Goal: Information Seeking & Learning: Learn about a topic

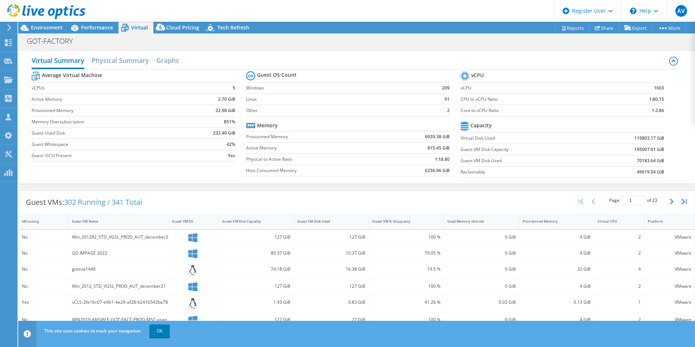
select select "EUFrankfurt"
select select "EUR"
click at [96, 27] on span "Performance" at bounding box center [97, 27] width 32 height 7
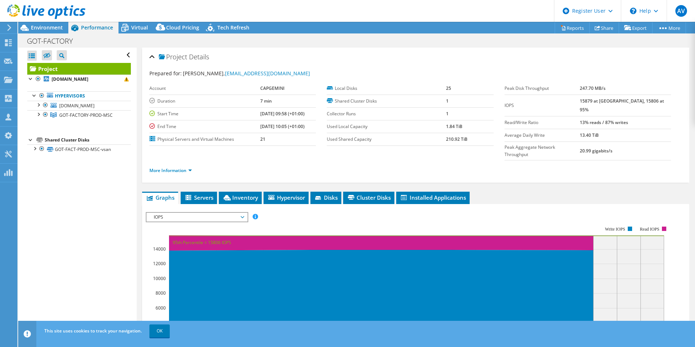
click at [326, 57] on div "Project Details" at bounding box center [415, 57] width 532 height 16
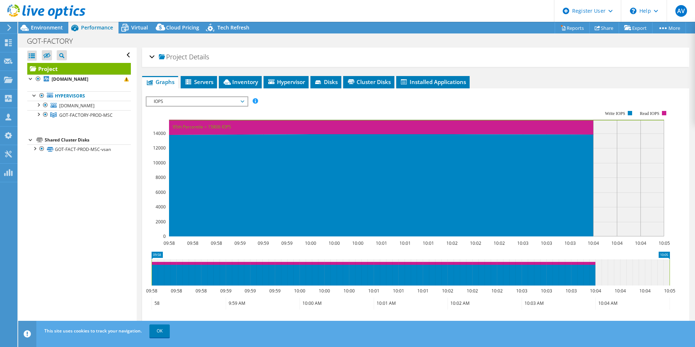
click at [326, 57] on div "Project Details" at bounding box center [415, 57] width 532 height 16
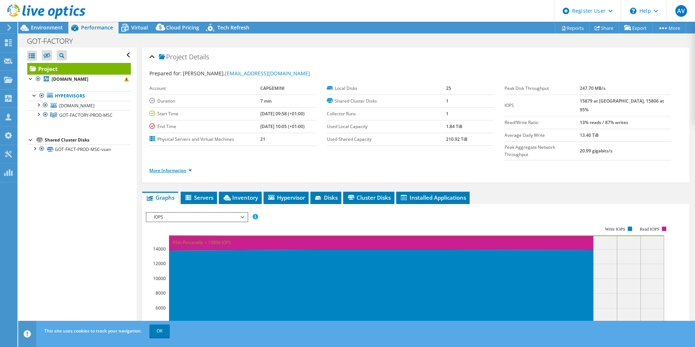
click at [178, 167] on link "More Information" at bounding box center [170, 170] width 43 height 6
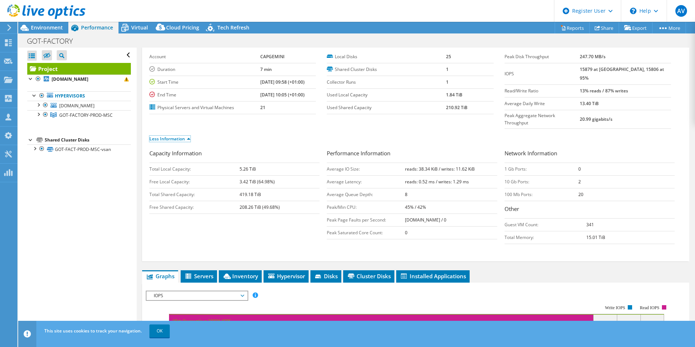
scroll to position [19, 0]
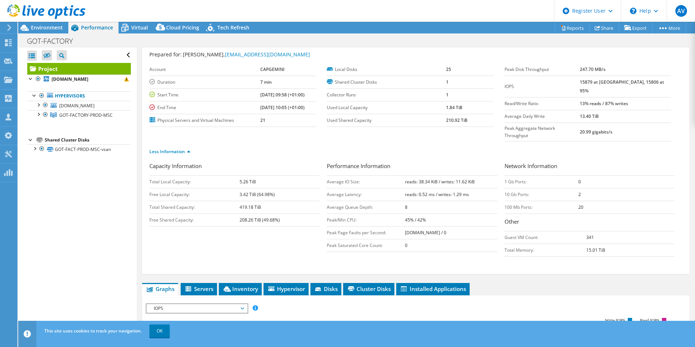
click at [410, 41] on div "GOT-FACTORY Print" at bounding box center [356, 40] width 676 height 13
click at [426, 46] on div "GOT-FACTORY Print" at bounding box center [356, 40] width 676 height 13
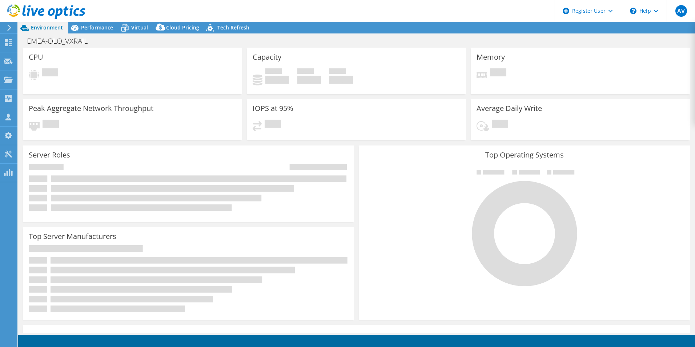
select select "USD"
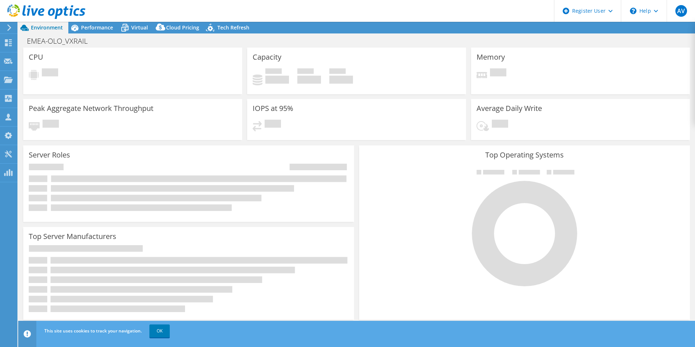
select select "EUFrankfurt"
select select "EUR"
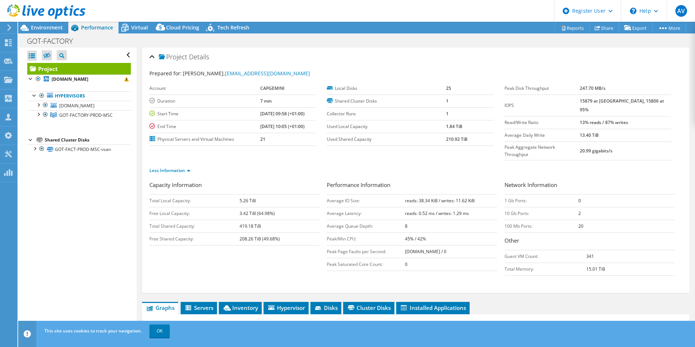
select select "EUFrankfurt"
select select "EUR"
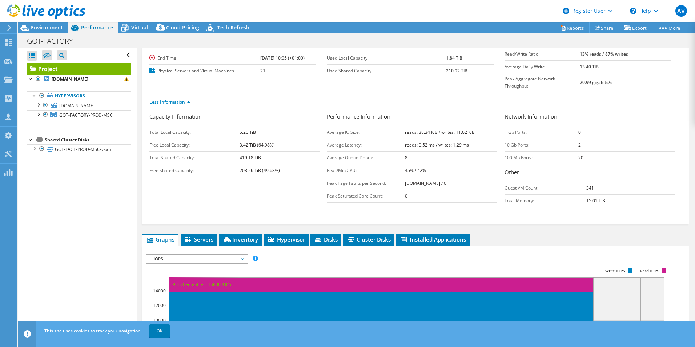
scroll to position [55, 0]
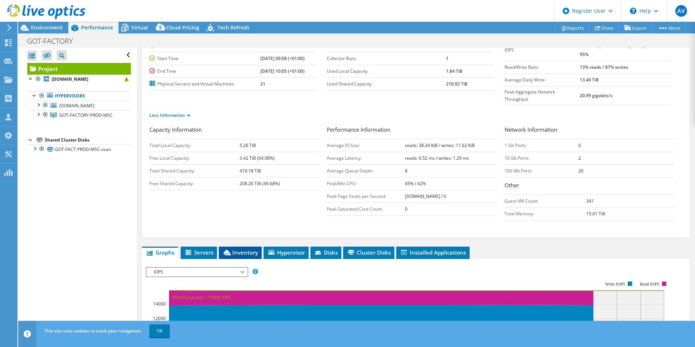
click at [248, 249] on span "Inventory" at bounding box center [240, 252] width 36 height 7
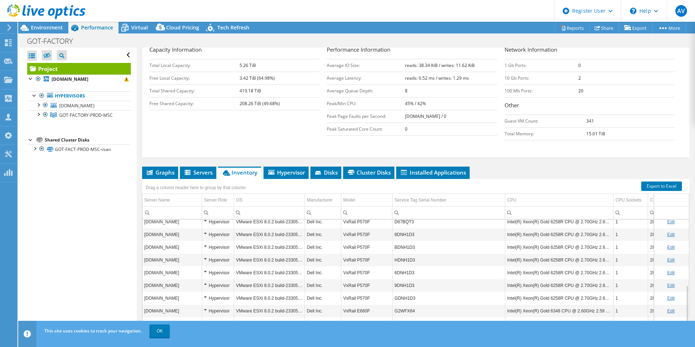
scroll to position [149, 0]
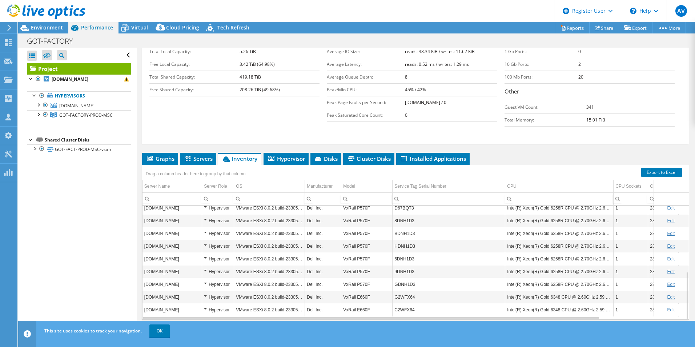
drag, startPoint x: 591, startPoint y: 136, endPoint x: 599, endPoint y: 69, distance: 67.4
click at [591, 136] on div "Project Details Prepared for: Sanjay Jadhav, sanjay.jadhav@volvocars.com Accoun…" at bounding box center [416, 123] width 558 height 448
click at [296, 112] on div "Capacity Information Total Local Capacity: 5.26 TiB Free Local Capacity: 3.42 T…" at bounding box center [415, 81] width 532 height 98
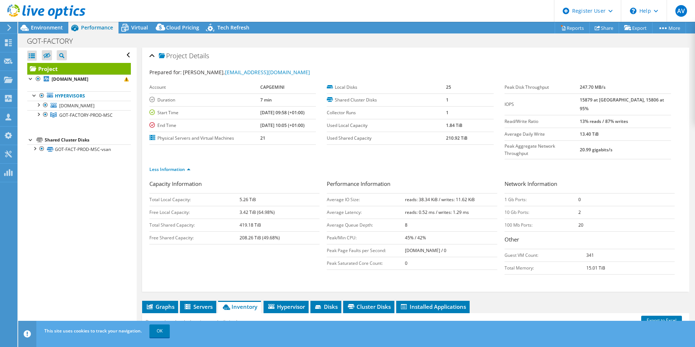
scroll to position [0, 0]
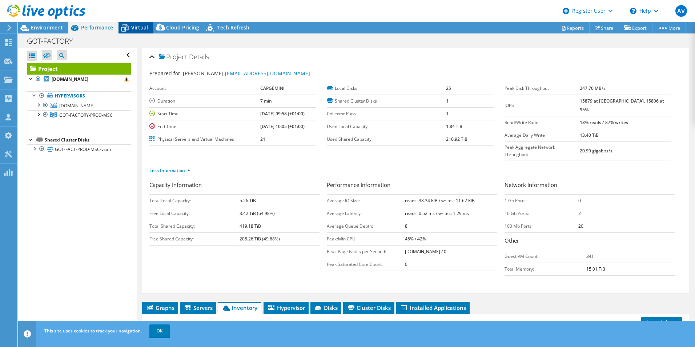
click at [144, 29] on span "Virtual" at bounding box center [139, 27] width 17 height 7
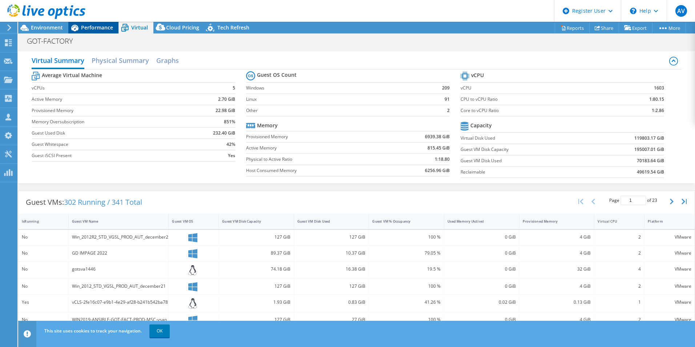
click at [103, 32] on div "Performance" at bounding box center [93, 28] width 50 height 12
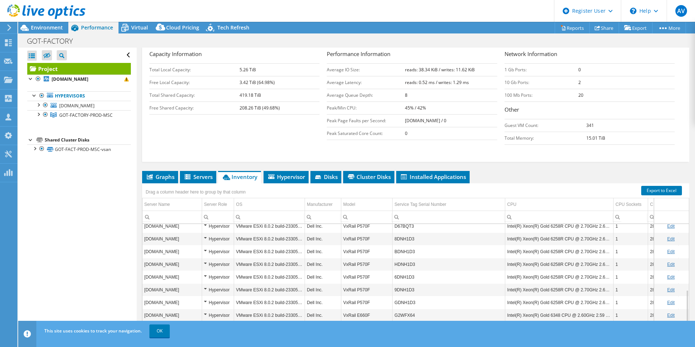
scroll to position [149, 0]
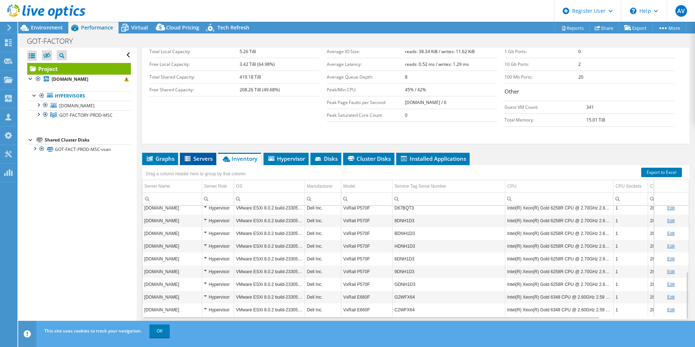
click at [200, 155] on span "Servers" at bounding box center [197, 158] width 29 height 7
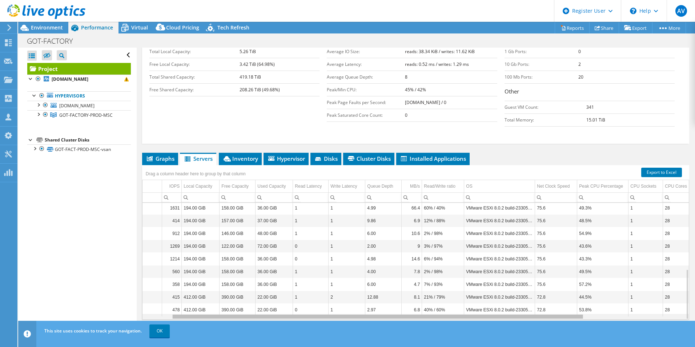
scroll to position [0, 0]
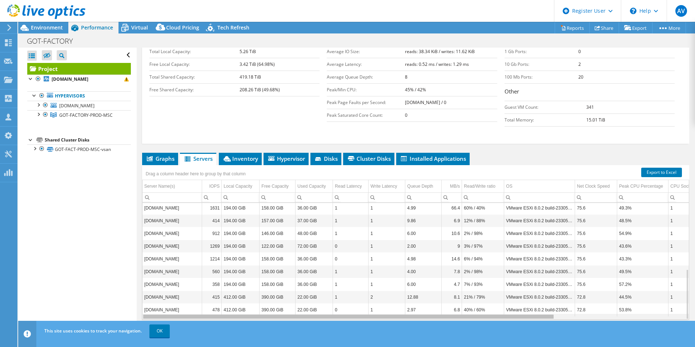
drag, startPoint x: 546, startPoint y: 303, endPoint x: 449, endPoint y: 298, distance: 97.2
click at [449, 298] on body "AV Dell User Adrian Vasile Adrian.Vasile@dell.com Dell My Profile Log Out \n He…" at bounding box center [347, 173] width 695 height 347
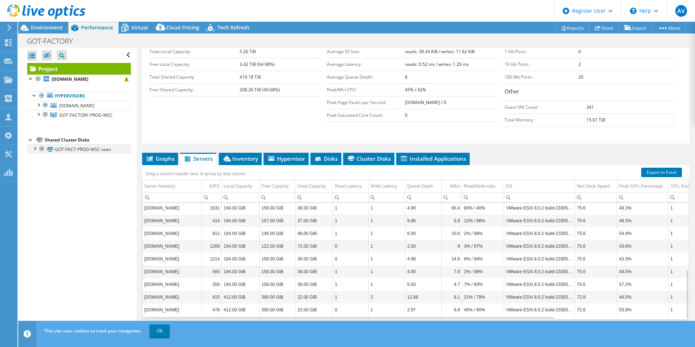
click at [36, 150] on div at bounding box center [34, 147] width 7 height 7
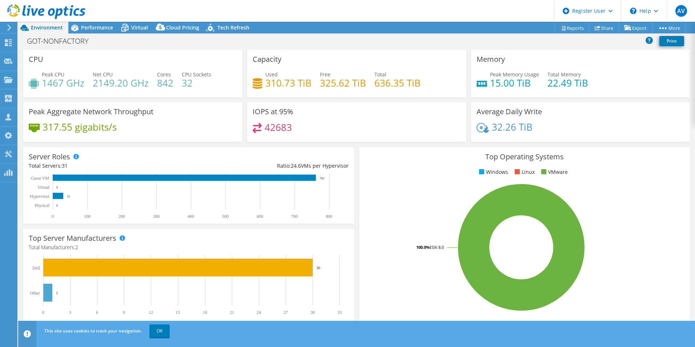
select select "EUFrankfurt"
select select "EUR"
click at [83, 28] on span "Performance" at bounding box center [97, 27] width 32 height 7
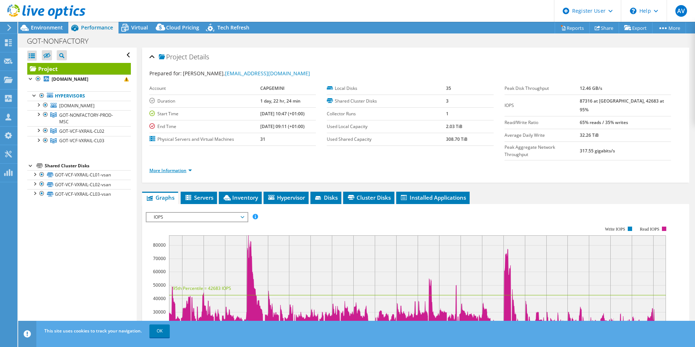
click at [185, 167] on link "More Information" at bounding box center [170, 170] width 43 height 6
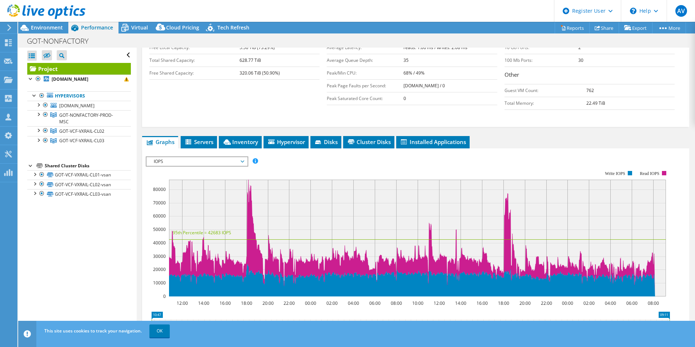
scroll to position [145, 0]
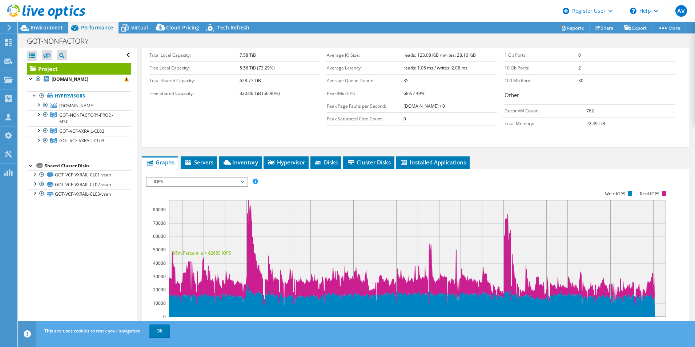
click at [220, 177] on span "IOPS" at bounding box center [196, 181] width 93 height 9
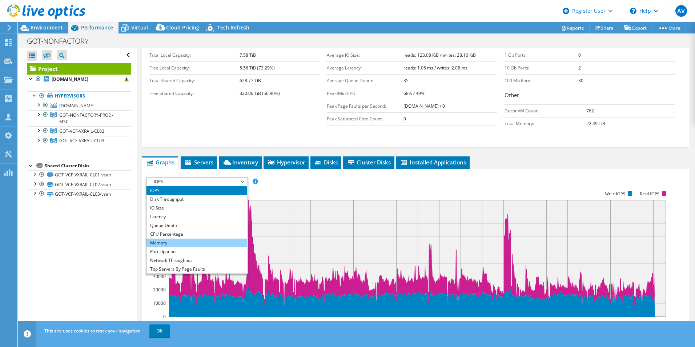
click at [203, 238] on li "Memory" at bounding box center [196, 242] width 101 height 9
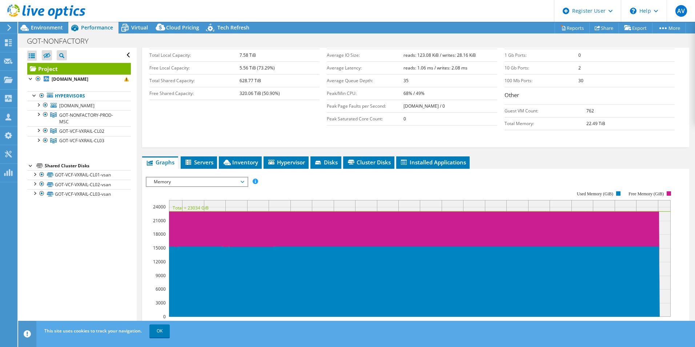
click at [209, 177] on span "Memory" at bounding box center [196, 181] width 93 height 9
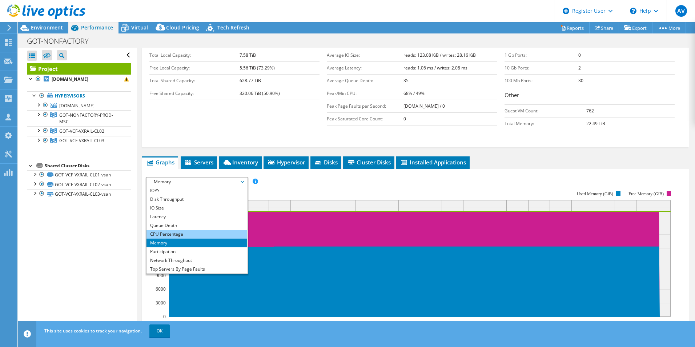
click at [200, 230] on li "CPU Percentage" at bounding box center [196, 234] width 101 height 9
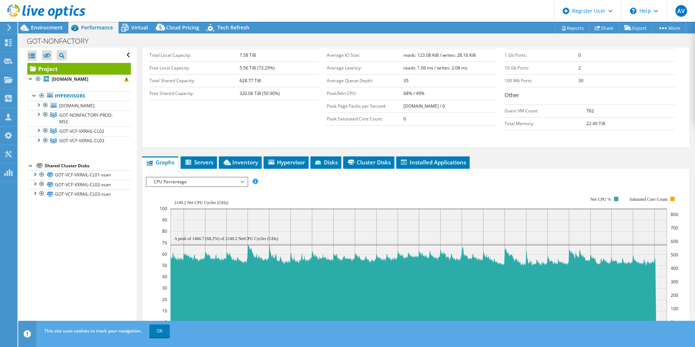
click at [222, 177] on span "CPU Percentage" at bounding box center [196, 181] width 93 height 9
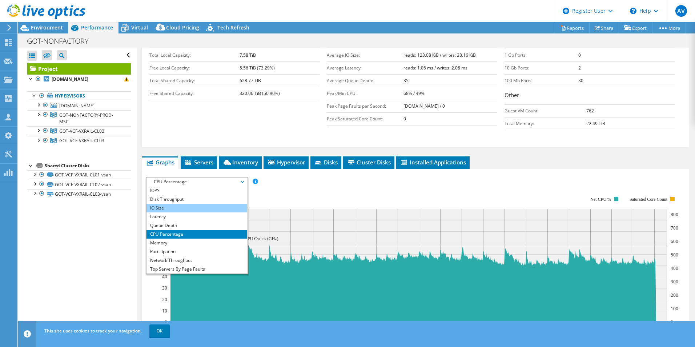
click at [213, 203] on li "IO Size" at bounding box center [196, 207] width 101 height 9
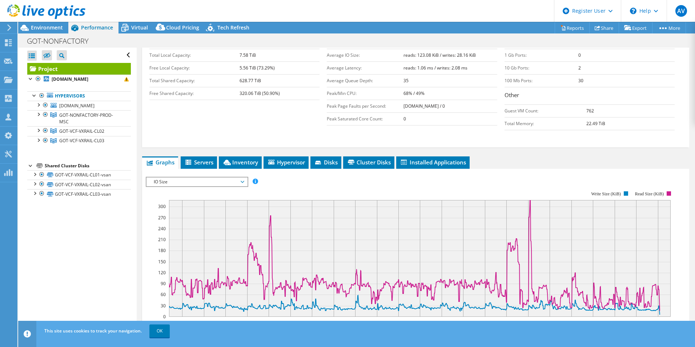
click at [221, 177] on span "IO Size" at bounding box center [196, 181] width 93 height 9
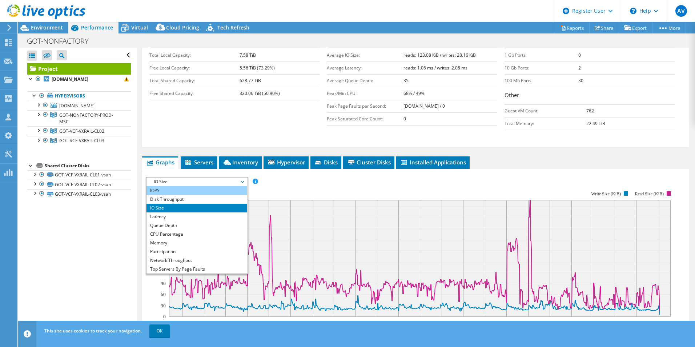
click at [208, 186] on li "IOPS" at bounding box center [196, 190] width 101 height 9
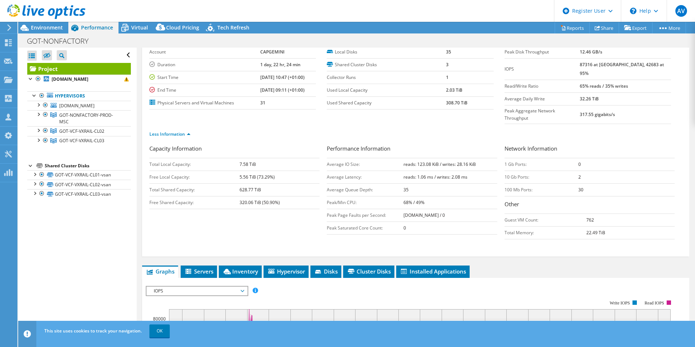
scroll to position [0, 0]
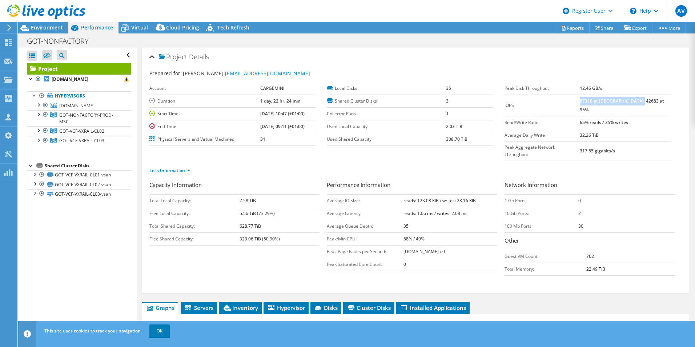
drag, startPoint x: 656, startPoint y: 102, endPoint x: 594, endPoint y: 104, distance: 61.5
click at [594, 104] on td "87316 at Peak, 42683 at 95%" at bounding box center [624, 104] width 91 height 21
copy b "87316 at Peak, 42683 at 95%"
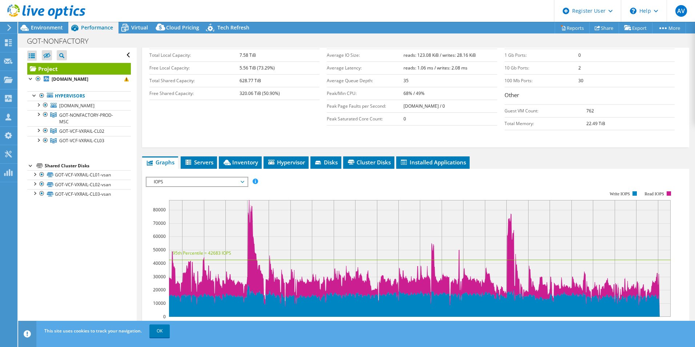
scroll to position [182, 0]
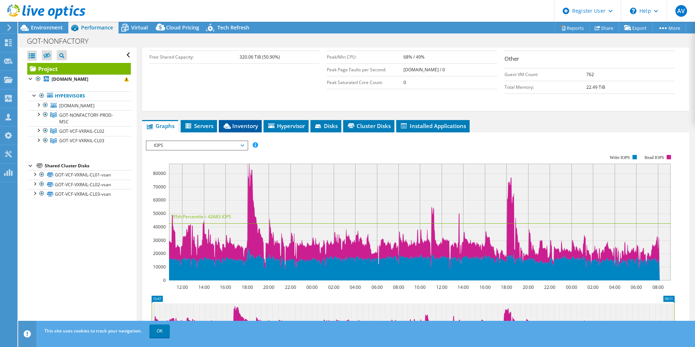
click at [256, 120] on li "Inventory" at bounding box center [240, 126] width 43 height 12
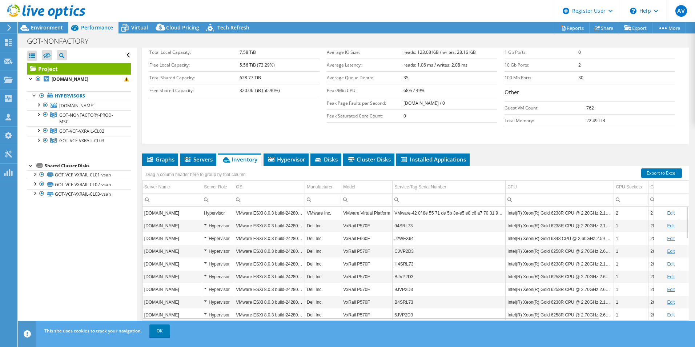
scroll to position [149, 0]
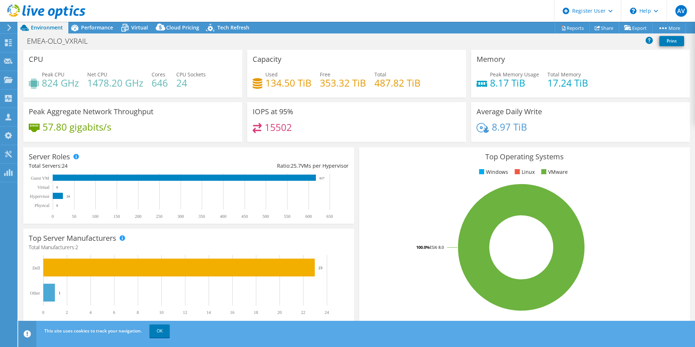
select select "EUFrankfurt"
select select "EUR"
click at [93, 29] on span "Performance" at bounding box center [97, 27] width 32 height 7
